Goal: Check status: Check status

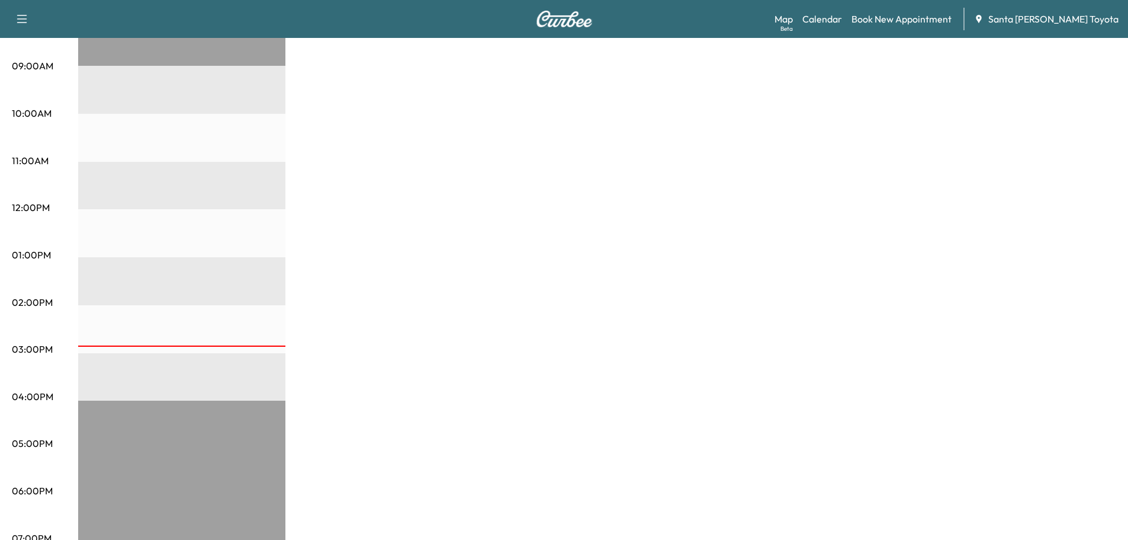
scroll to position [59, 0]
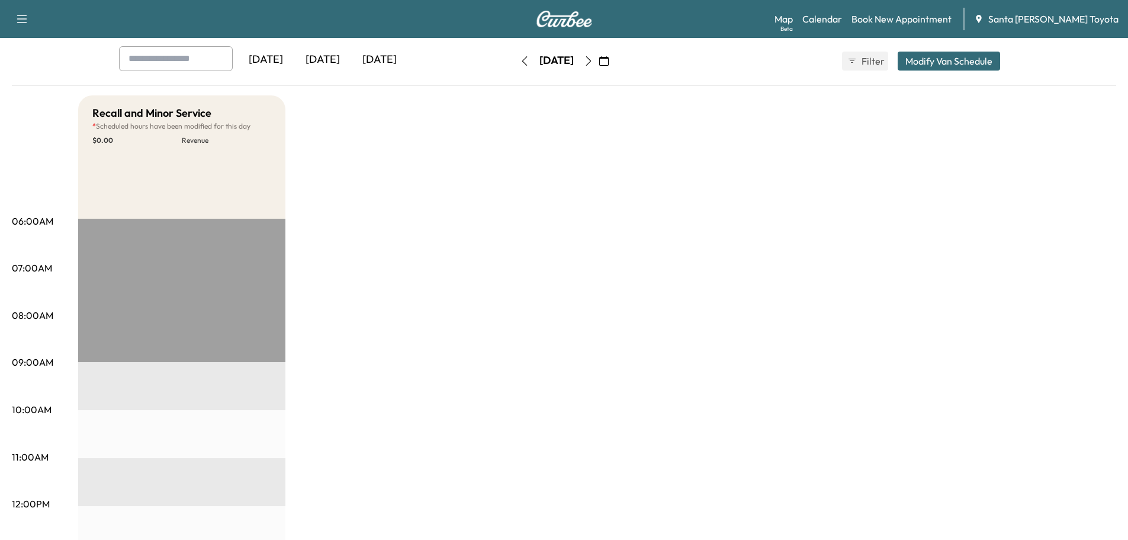
click at [594, 61] on icon "button" at bounding box center [588, 60] width 9 height 9
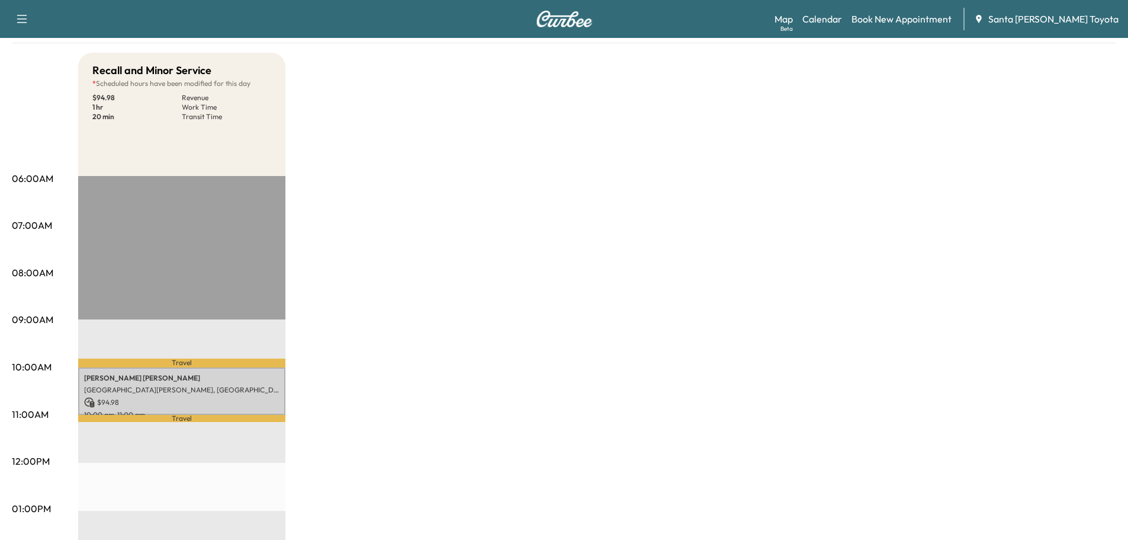
scroll to position [118, 0]
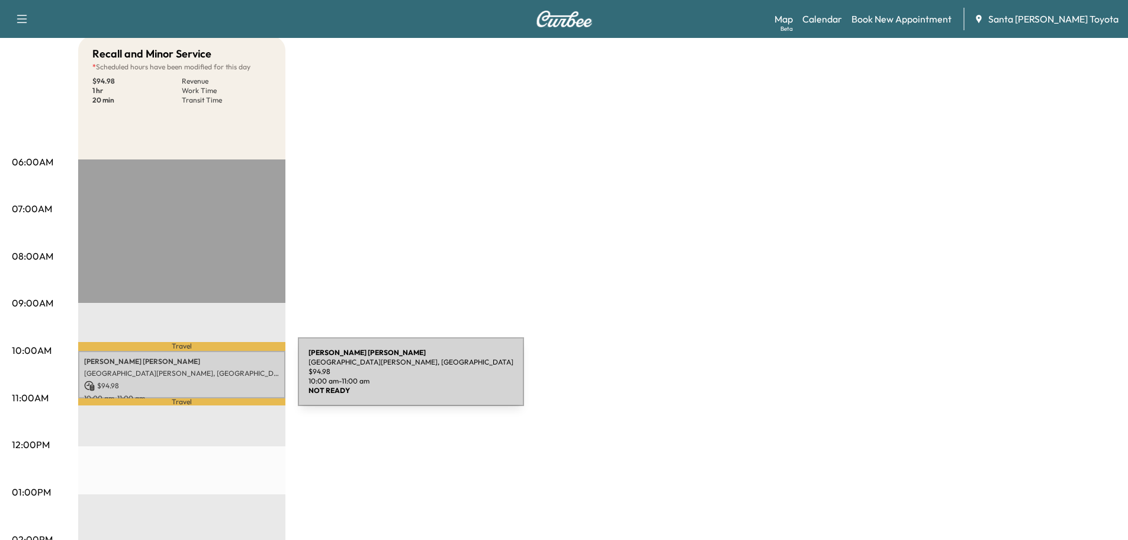
click at [209, 380] on p "$ 94.98" at bounding box center [181, 385] width 195 height 11
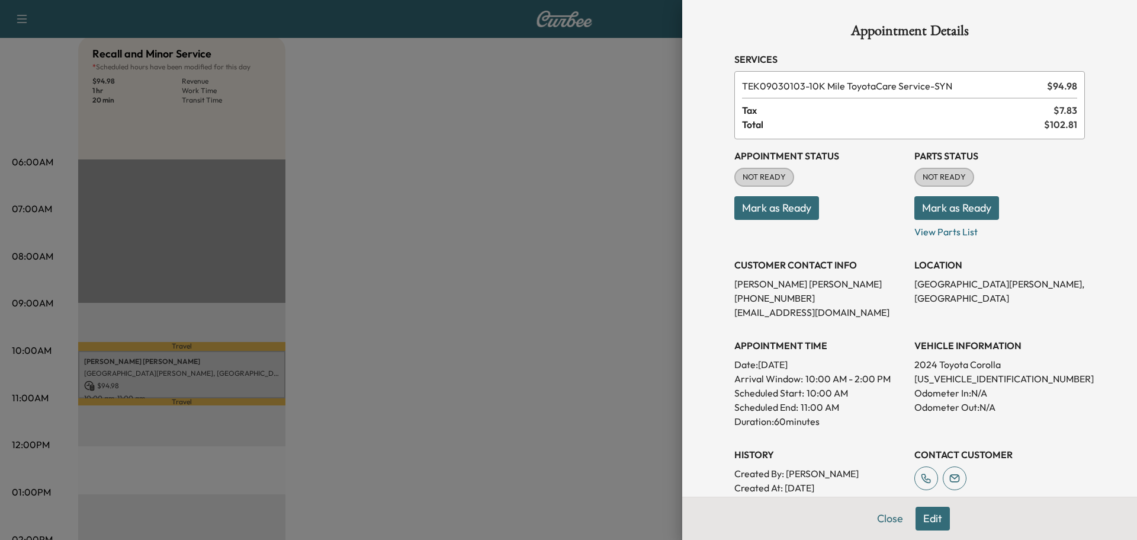
click at [960, 376] on p "[US_VEHICLE_IDENTIFICATION_NUMBER]" at bounding box center [1000, 378] width 171 height 14
copy p "[US_VEHICLE_IDENTIFICATION_NUMBER]"
click at [1044, 246] on div "Appointment Status NOT READY Mark as Ready Parts Status NOT READY Mark as Ready…" at bounding box center [910, 331] width 351 height 384
click at [960, 211] on button "Mark as Ready" at bounding box center [957, 208] width 85 height 24
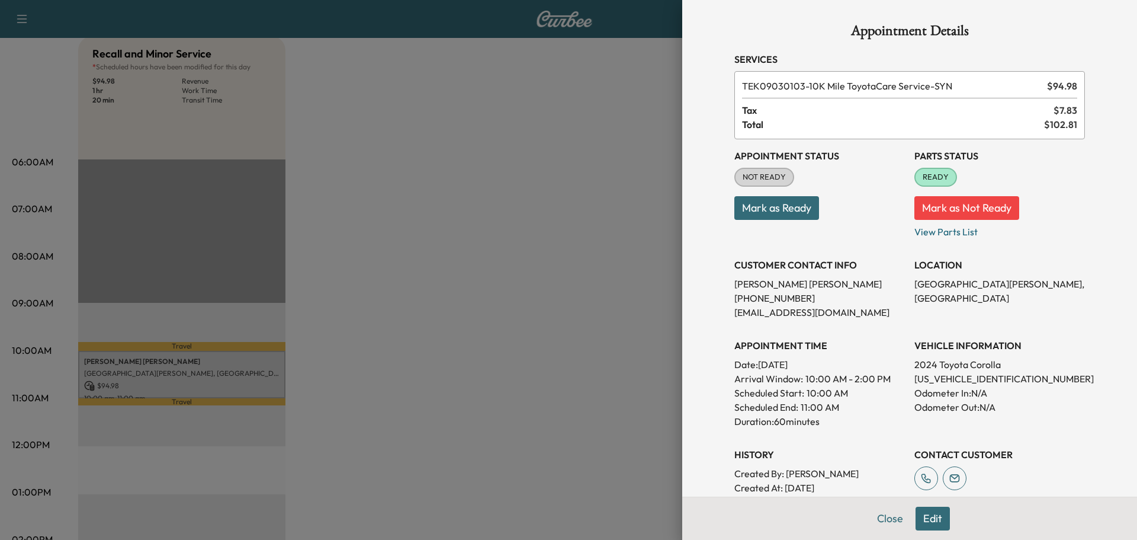
click at [755, 210] on button "Mark as Ready" at bounding box center [777, 208] width 85 height 24
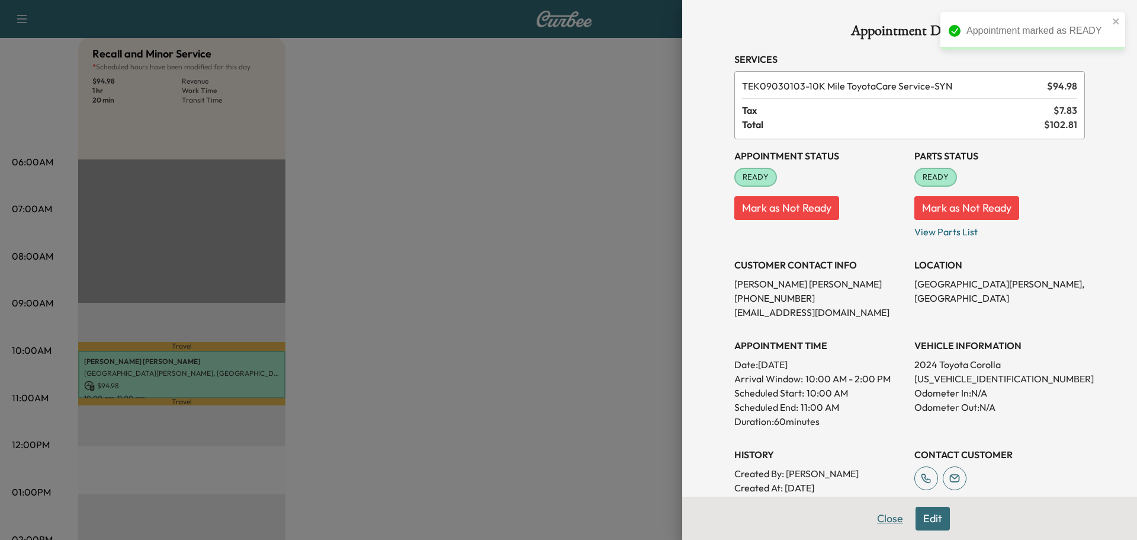
click at [878, 522] on button "Close" at bounding box center [890, 518] width 41 height 24
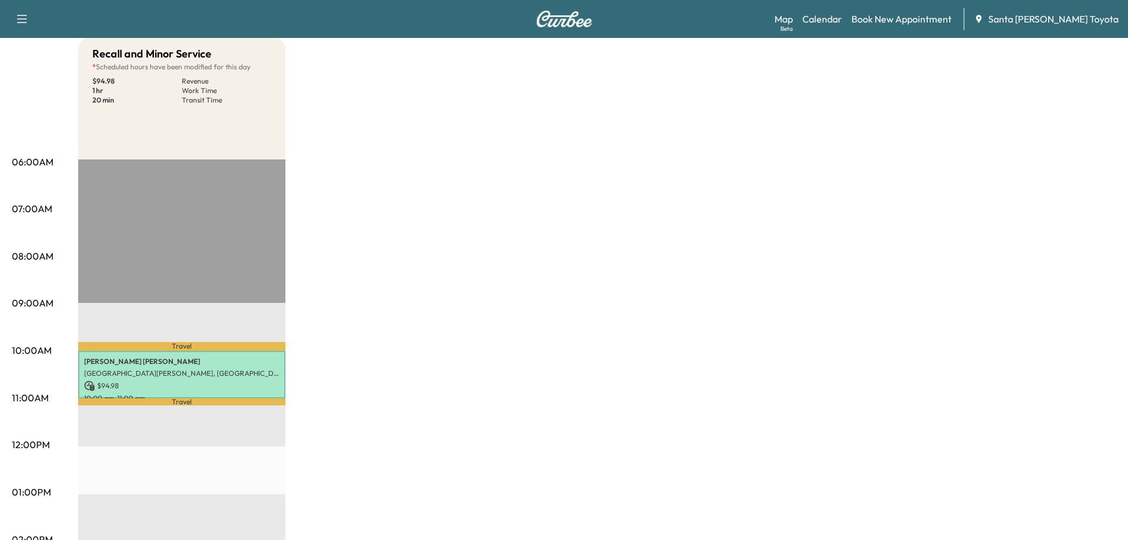
scroll to position [59, 0]
